Goal: Find contact information

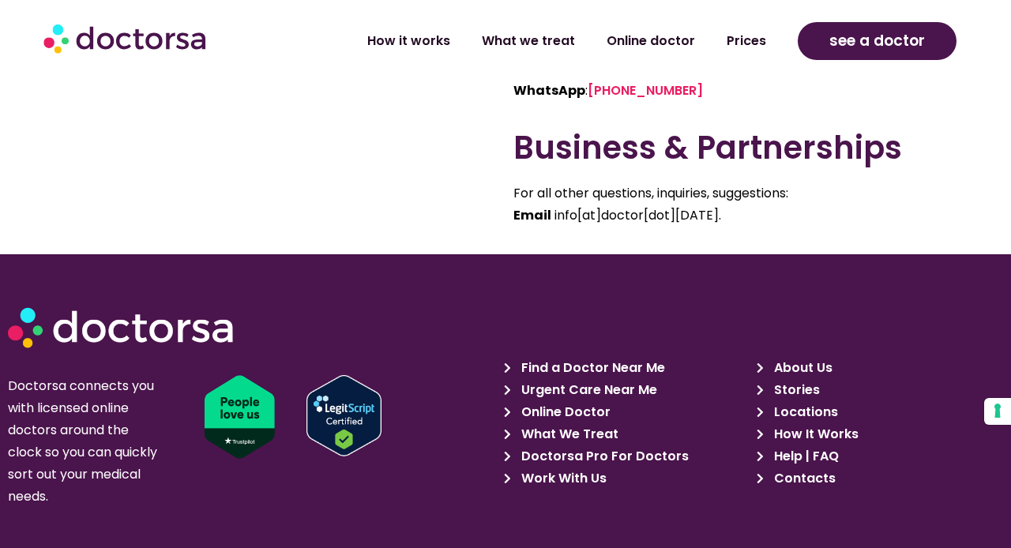
scroll to position [1267, 0]
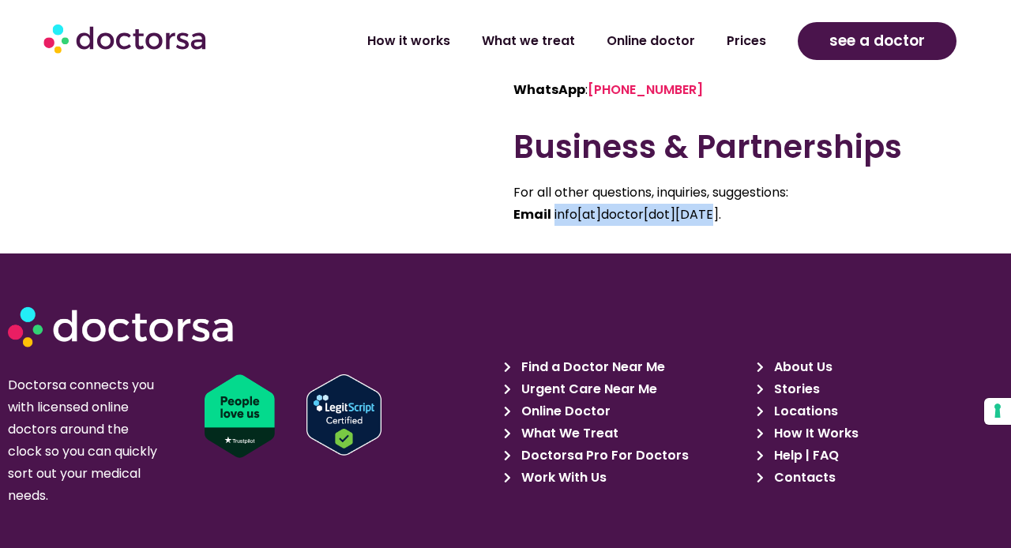
drag, startPoint x: 711, startPoint y: 211, endPoint x: 553, endPoint y: 218, distance: 158.2
click at [555, 218] on span "info[at]doctor[dot]today." at bounding box center [638, 214] width 167 height 18
copy span "info[at]doctor[dot]today"
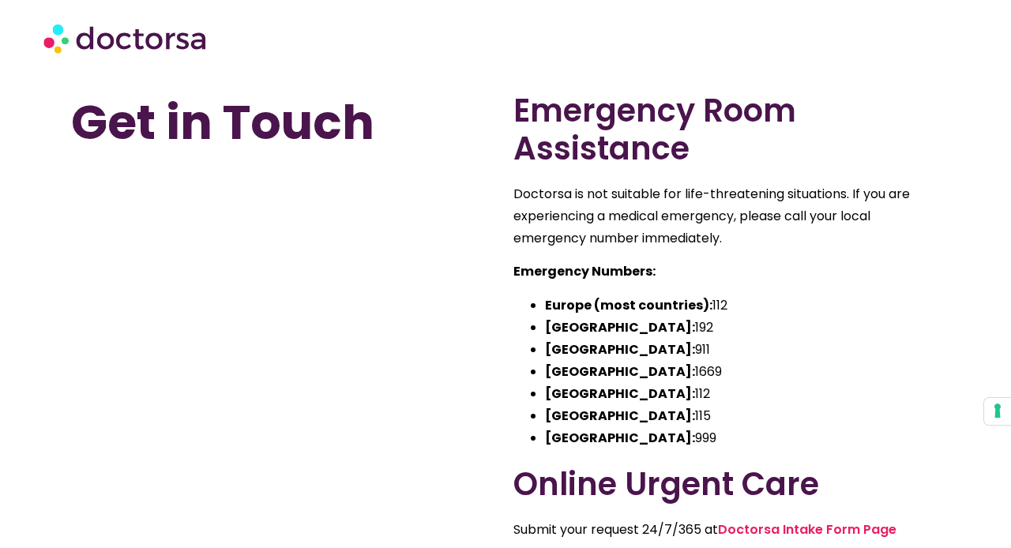
scroll to position [0, 0]
click at [182, 51] on img at bounding box center [126, 37] width 166 height 47
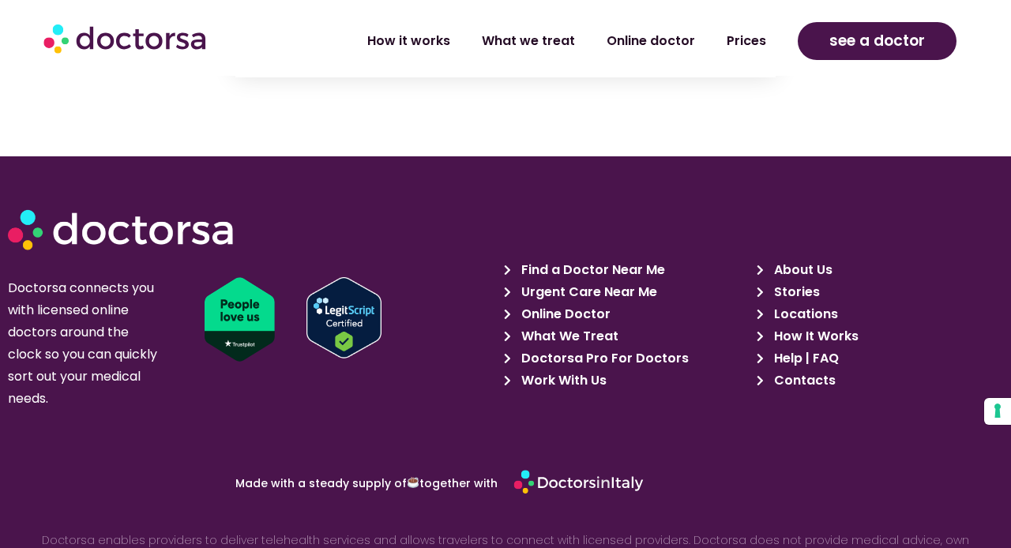
scroll to position [3449, 0]
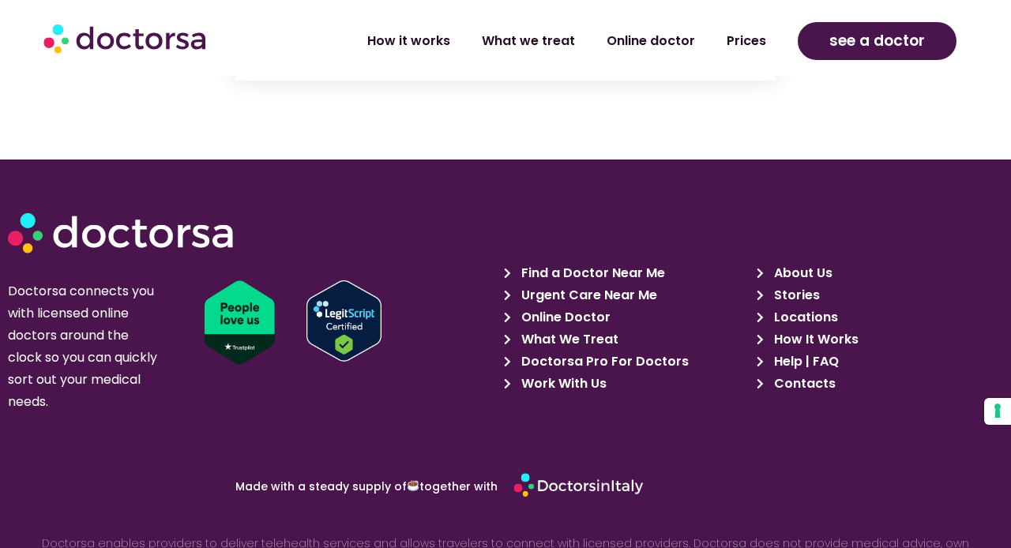
click at [784, 262] on span "About Us" at bounding box center [801, 273] width 62 height 22
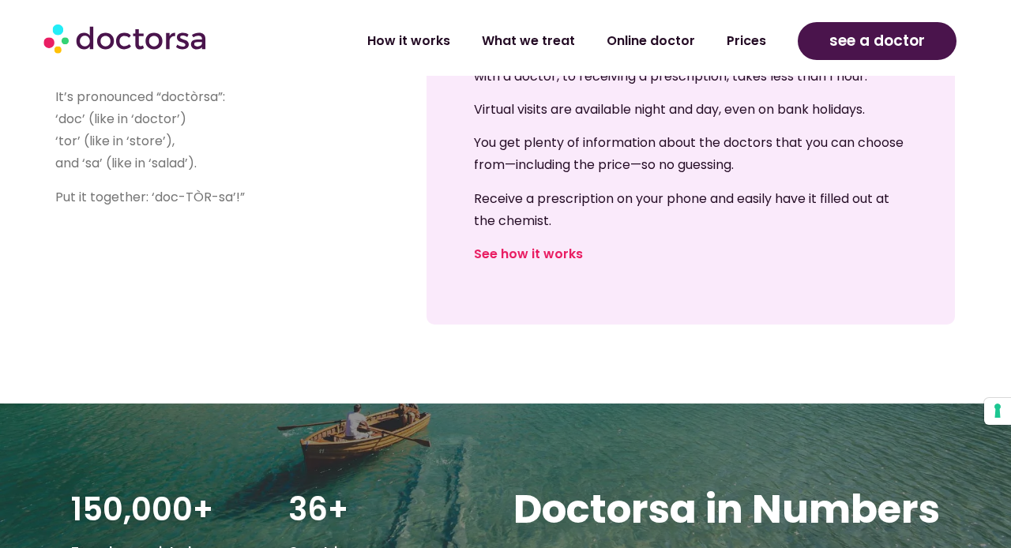
scroll to position [894, 0]
